Goal: Task Accomplishment & Management: Use online tool/utility

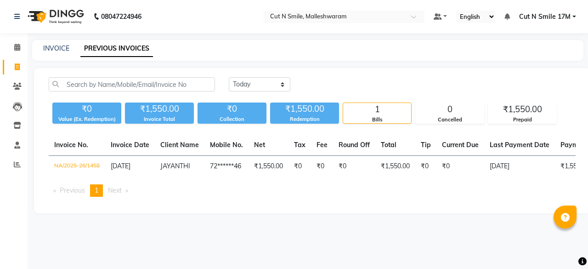
click at [119, 51] on link "PREVIOUS INVOICES" at bounding box center [116, 48] width 73 height 17
click at [52, 51] on link "INVOICE" at bounding box center [56, 48] width 26 height 8
select select "service"
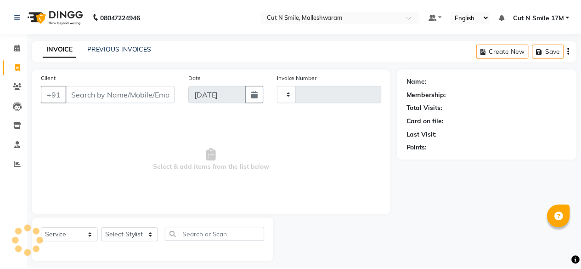
scroll to position [7, 0]
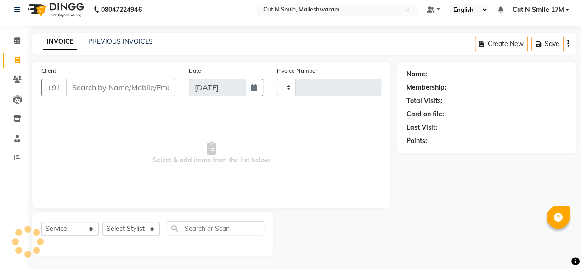
type input "193"
select select "7223"
click at [106, 40] on link "PREVIOUS INVOICES" at bounding box center [120, 41] width 65 height 8
